Goal: Task Accomplishment & Management: Use online tool/utility

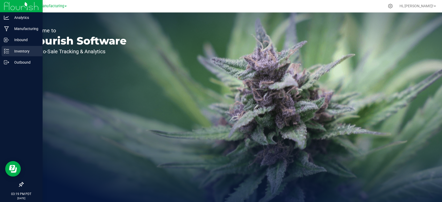
click at [15, 52] on p "Inventory" at bounding box center [24, 51] width 31 height 6
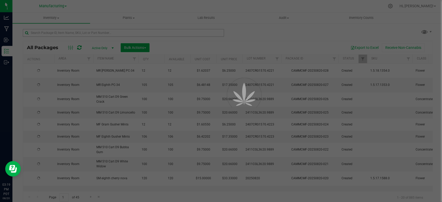
click at [89, 33] on div at bounding box center [221, 101] width 442 height 202
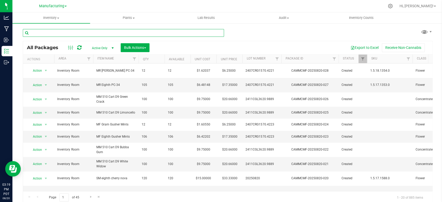
click at [89, 33] on input "text" at bounding box center [123, 33] width 201 height 8
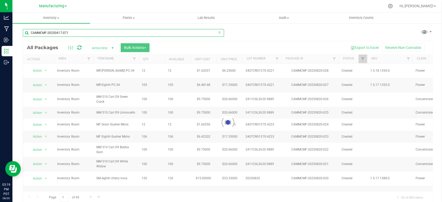
type input "CAMMCMF-20250417-071"
click at [235, 33] on div "CAMMCMF-20250417-071 Loading... All Packages Active Only Active Only Lab Sample…" at bounding box center [227, 113] width 409 height 179
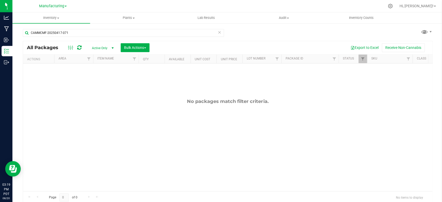
click at [52, 3] on link "Manufacturing" at bounding box center [52, 5] width 27 height 5
click at [34, 21] on link "Manufacturing" at bounding box center [53, 18] width 76 height 7
click at [57, 8] on span "Manufacturing" at bounding box center [51, 6] width 25 height 5
click at [38, 23] on link "Retail" at bounding box center [53, 25] width 76 height 7
click at [151, 10] on div at bounding box center [238, 6] width 291 height 10
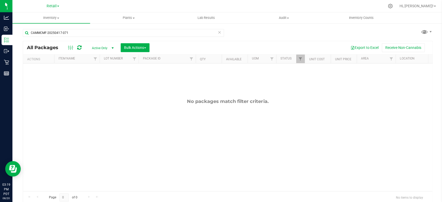
click at [100, 47] on span "Active Only" at bounding box center [101, 48] width 28 height 7
click at [92, 78] on li "All" at bounding box center [102, 80] width 28 height 8
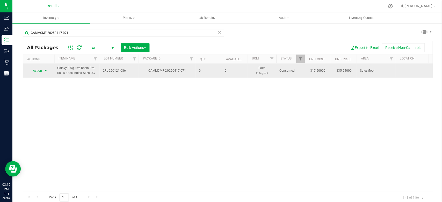
click at [37, 69] on span "Action" at bounding box center [35, 70] width 14 height 7
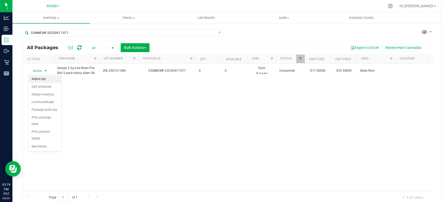
click at [42, 78] on li "Adjust qty" at bounding box center [44, 79] width 33 height 8
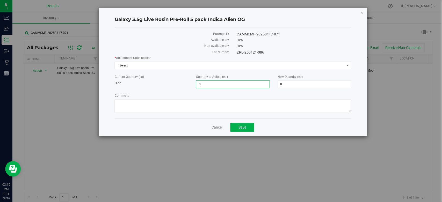
click at [204, 82] on span "0 0" at bounding box center [231, 84] width 73 height 8
type input "1"
click at [171, 87] on div "Current Quantity (ea) 0 ea Quantity to Adjust (ea) 1 1 New Quantity (ea) 1 1" at bounding box center [231, 81] width 243 height 14
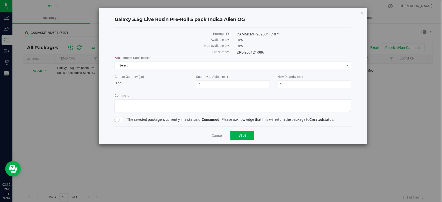
click at [118, 119] on small at bounding box center [116, 119] width 5 height 5
click at [144, 62] on span "Select" at bounding box center [228, 65] width 229 height 7
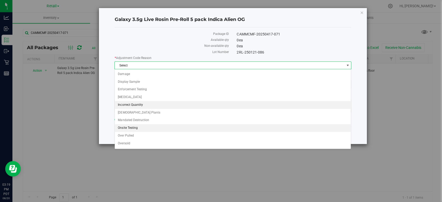
click at [134, 104] on li "Incorrect Quantity" at bounding box center [231, 105] width 235 height 8
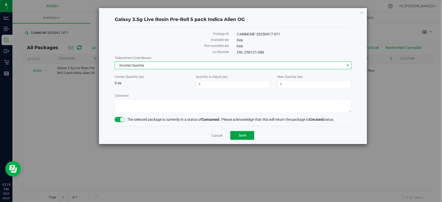
click at [239, 135] on span "Save" at bounding box center [242, 135] width 8 height 4
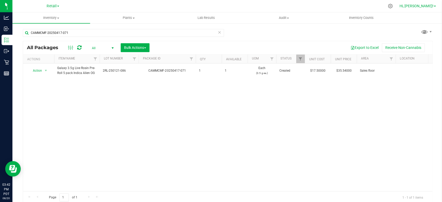
click at [426, 5] on span "Hi, [PERSON_NAME]!" at bounding box center [415, 6] width 34 height 4
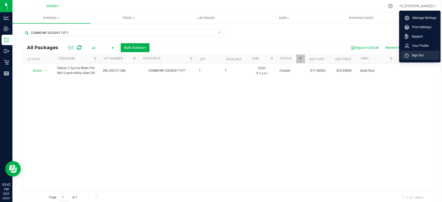
click at [422, 57] on li "Sign Out" at bounding box center [418, 54] width 39 height 9
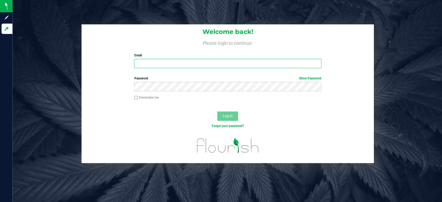
click at [221, 63] on input "Email" at bounding box center [227, 63] width 187 height 9
type input "[EMAIL_ADDRESS][DOMAIN_NAME]"
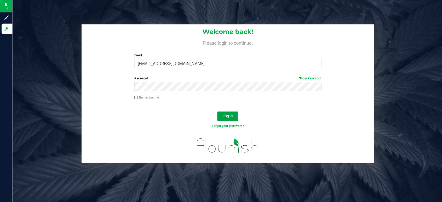
click at [224, 117] on span "Log In" at bounding box center [227, 116] width 10 height 4
